Goal: Transaction & Acquisition: Book appointment/travel/reservation

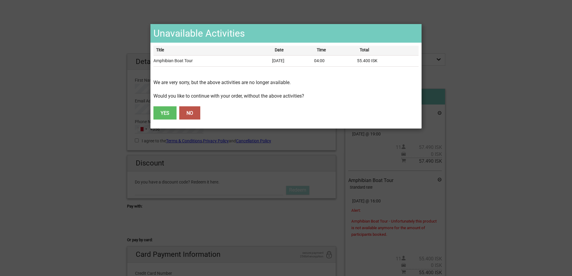
click at [191, 117] on button "NO" at bounding box center [189, 112] width 21 height 13
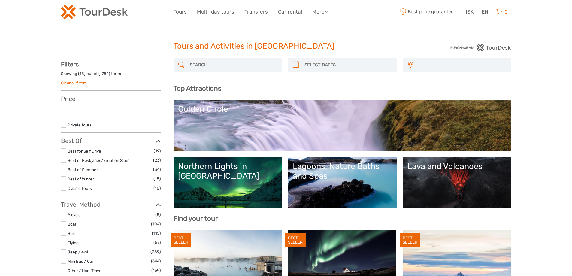
select select
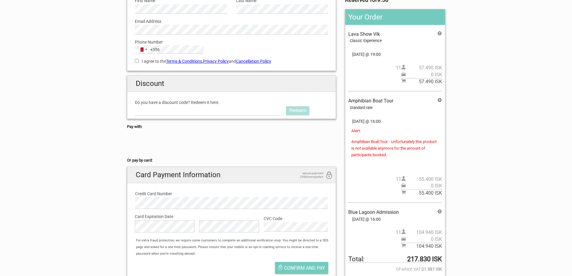
scroll to position [90, 0]
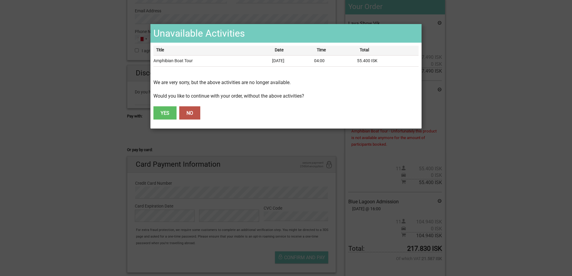
click at [192, 111] on button "NO" at bounding box center [189, 112] width 21 height 13
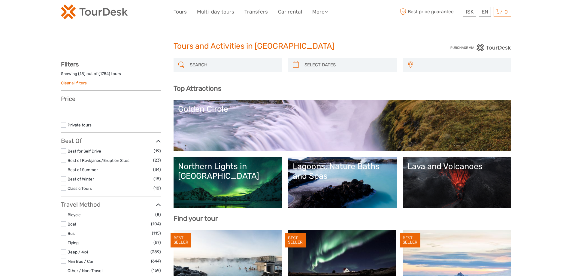
select select
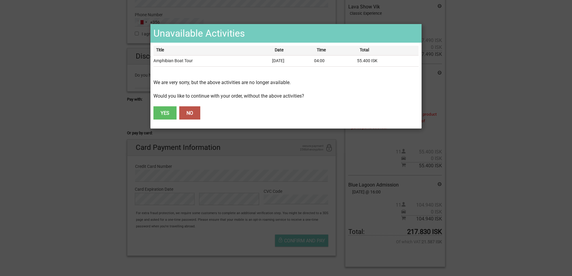
scroll to position [120, 0]
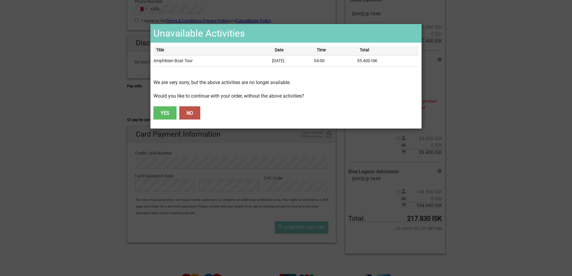
click at [188, 113] on button "NO" at bounding box center [189, 112] width 21 height 13
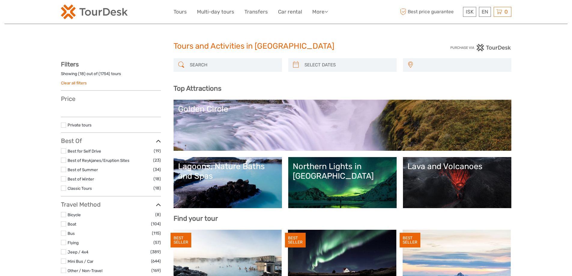
select select
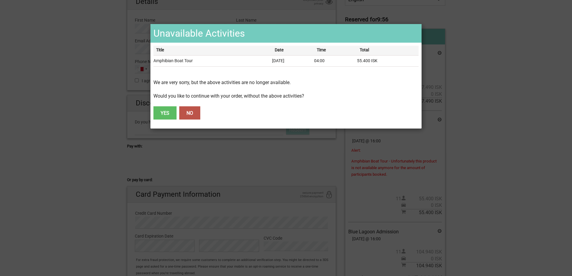
click at [185, 114] on button "NO" at bounding box center [189, 112] width 21 height 13
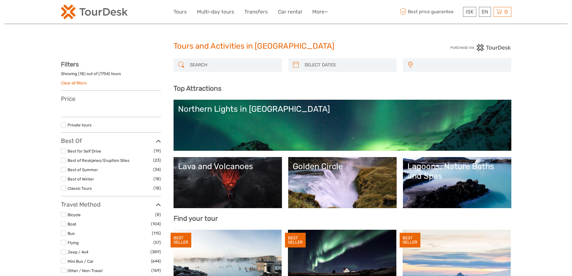
select select
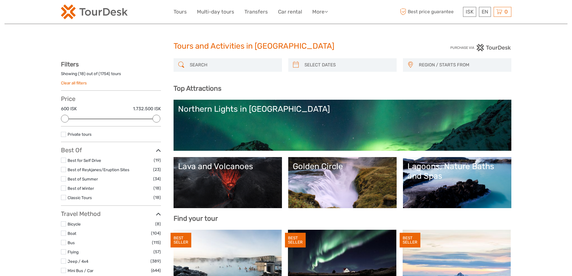
click at [220, 63] on input "search" at bounding box center [233, 65] width 92 height 11
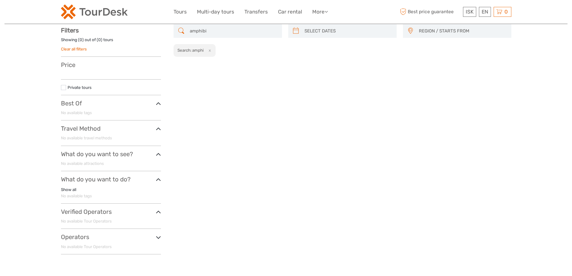
scroll to position [34, 0]
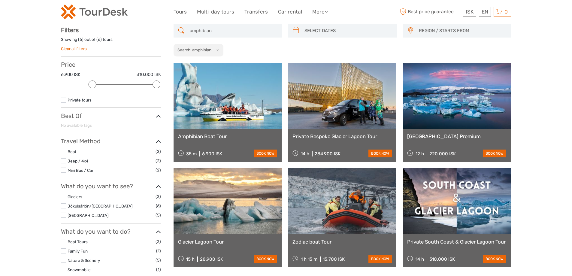
type input "amphibian"
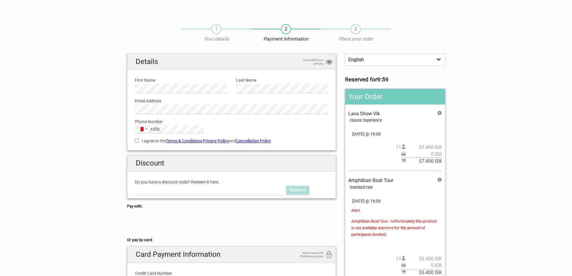
click at [137, 140] on input "I agree to the Terms & Conditions , Privacy Policy and Cancellation Policy" at bounding box center [137, 140] width 4 height 4
checkbox input "true"
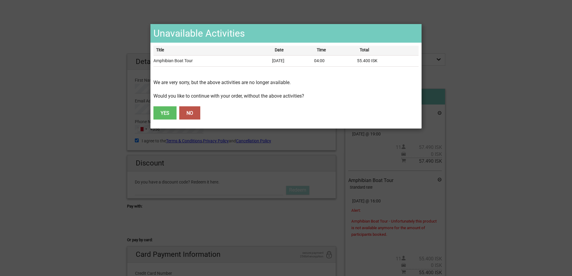
click at [167, 110] on button "YES" at bounding box center [164, 112] width 23 height 13
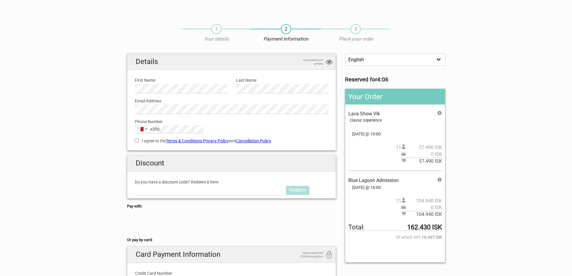
click at [136, 140] on input "I agree to the Terms & Conditions , Privacy Policy and Cancellation Policy" at bounding box center [137, 140] width 4 height 4
checkbox input "true"
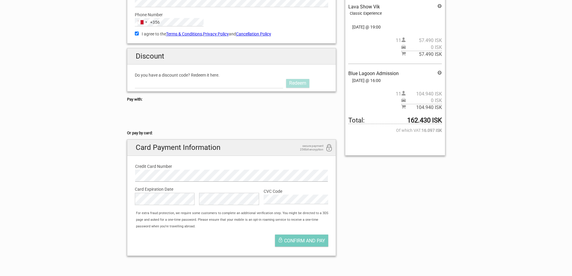
scroll to position [120, 0]
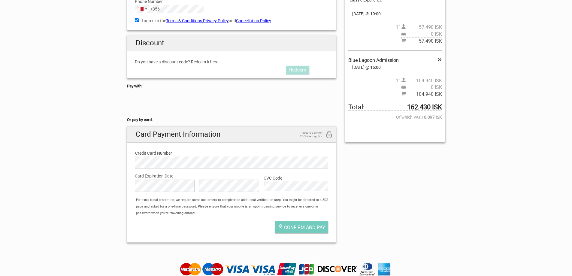
click at [359, 188] on div "English Español Deutsch Reserved for 2:39 Your Order Lava Show Vík Classic Expe…" at bounding box center [285, 90] width 327 height 314
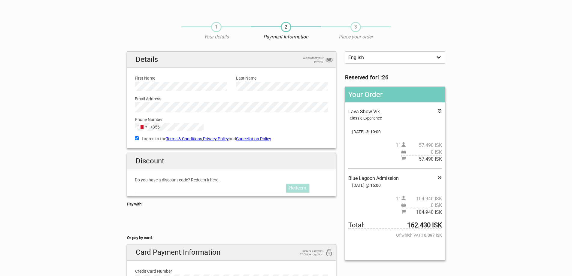
scroll to position [0, 0]
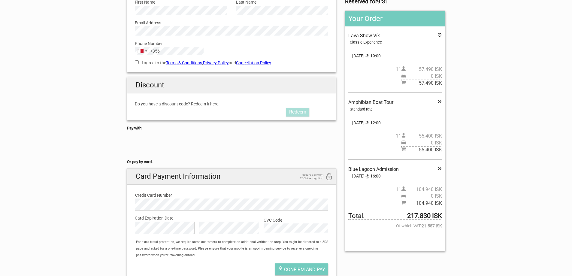
scroll to position [60, 0]
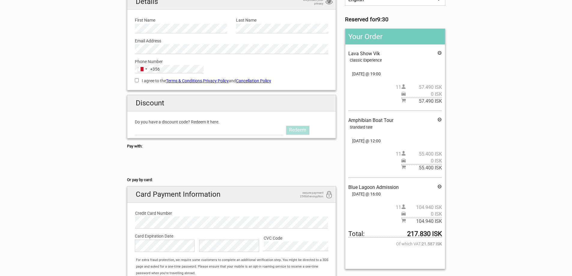
click at [135, 81] on input "I agree to the Terms & Conditions , Privacy Policy and Cancellation Policy" at bounding box center [137, 80] width 4 height 4
checkbox input "true"
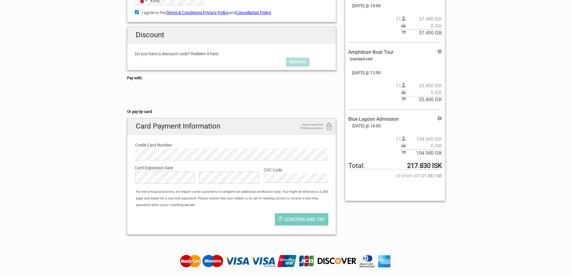
scroll to position [150, 0]
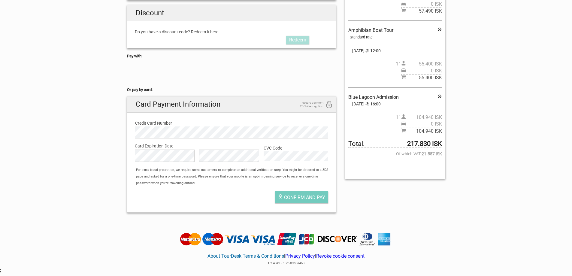
click at [356, 199] on div "English Español Deutsch Reserved for 9:11 Your Order Lava Show Vík Classic Expe…" at bounding box center [285, 60] width 327 height 314
click at [285, 202] on button "Confirm and pay" at bounding box center [301, 197] width 53 height 12
